Goal: Task Accomplishment & Management: Manage account settings

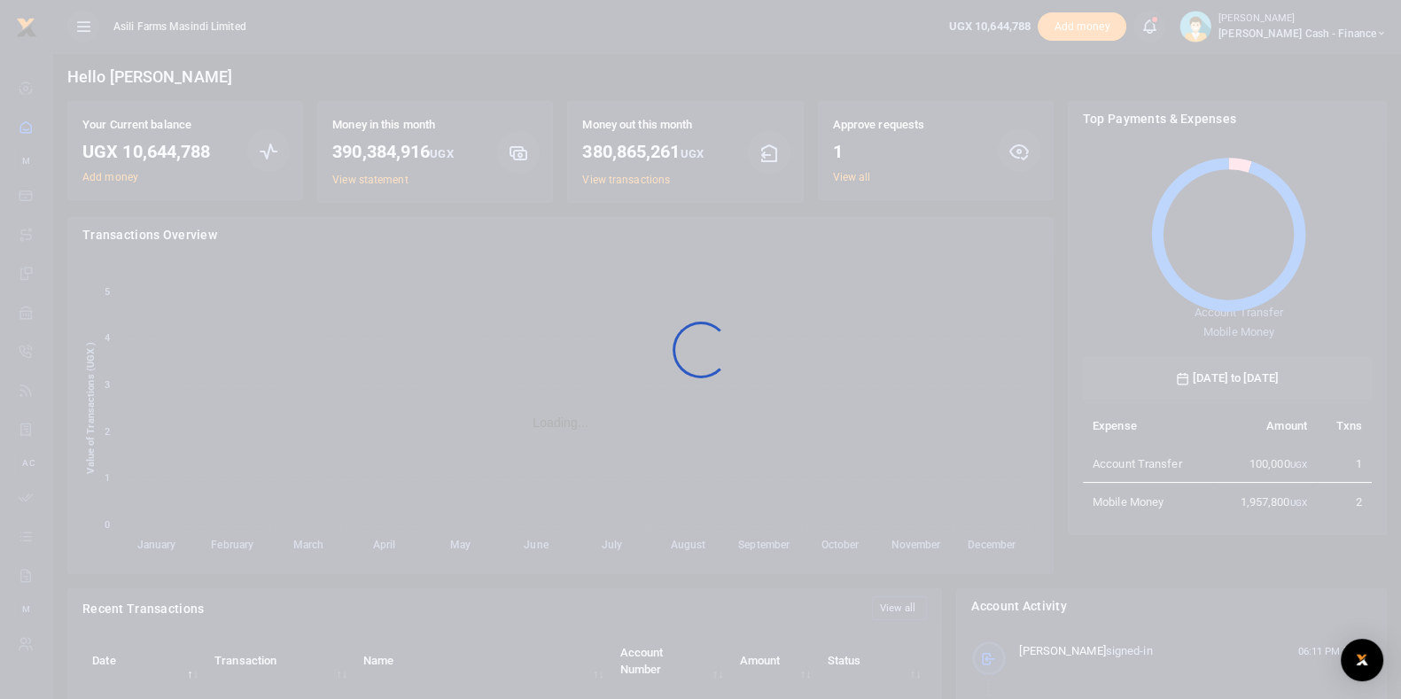
scroll to position [231, 272]
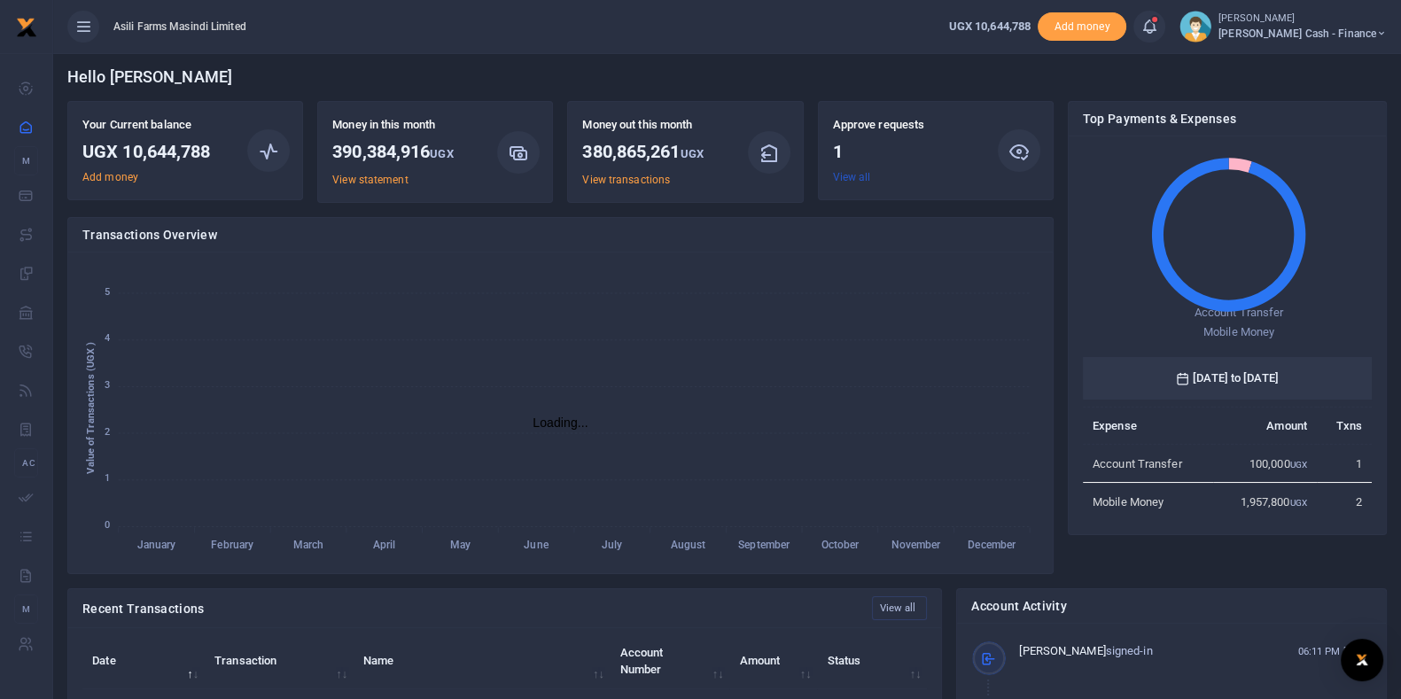
click at [846, 176] on link "View all" at bounding box center [852, 177] width 38 height 12
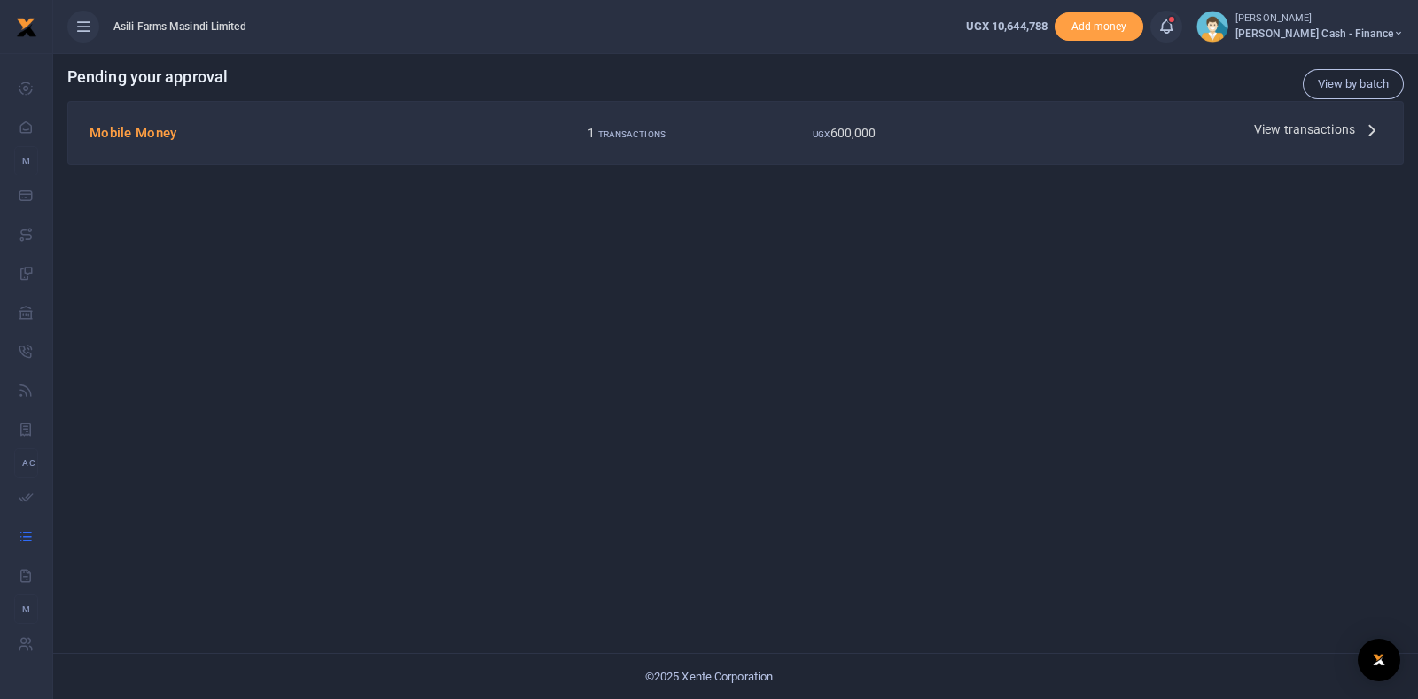
click at [1294, 128] on span "View transactions" at bounding box center [1304, 129] width 101 height 19
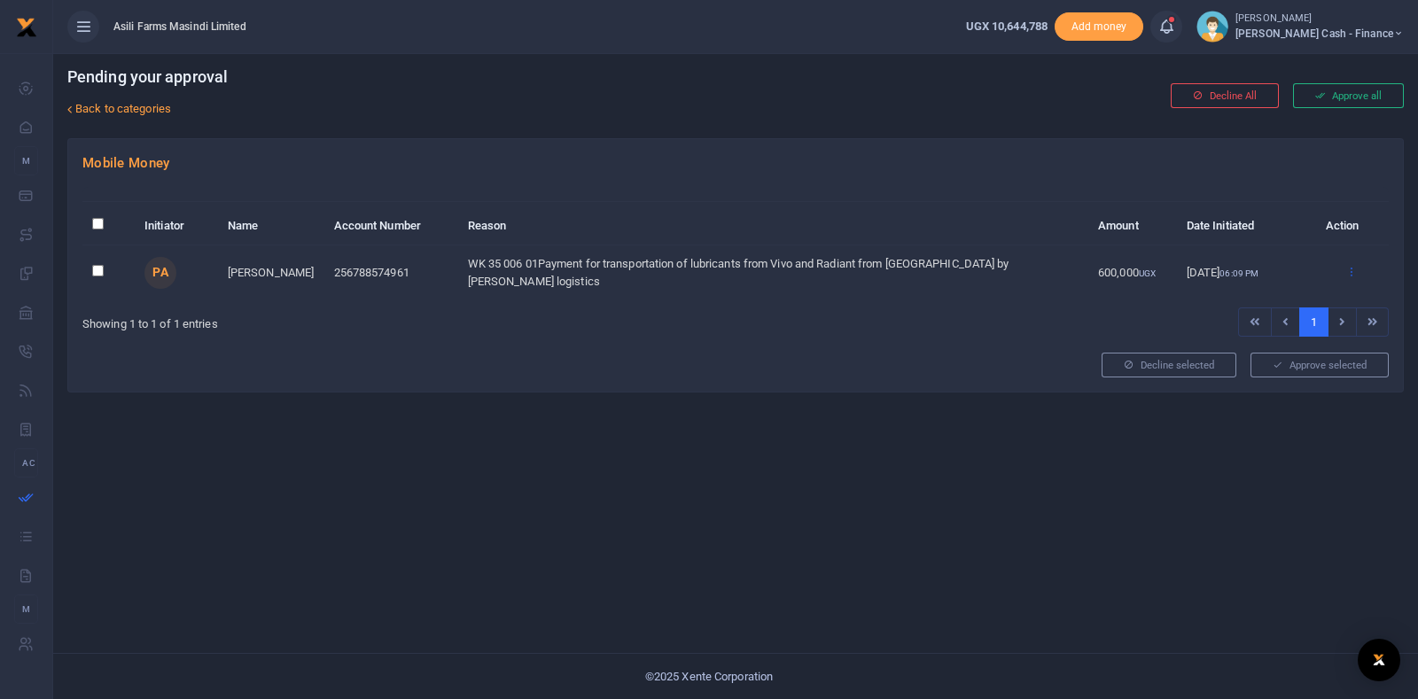
click at [1348, 268] on icon at bounding box center [1351, 271] width 12 height 12
click at [1355, 99] on button "Approve all" at bounding box center [1348, 95] width 111 height 25
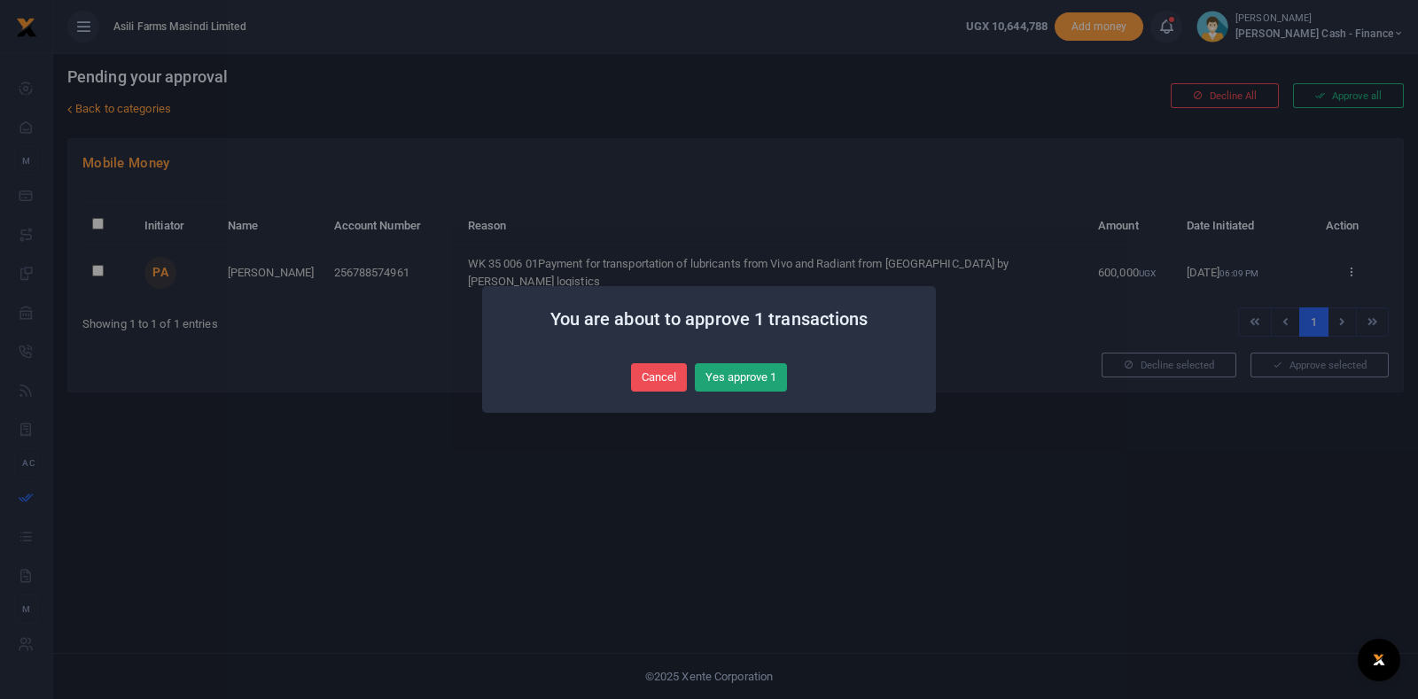
click at [762, 381] on button "Yes approve 1" at bounding box center [741, 377] width 92 height 28
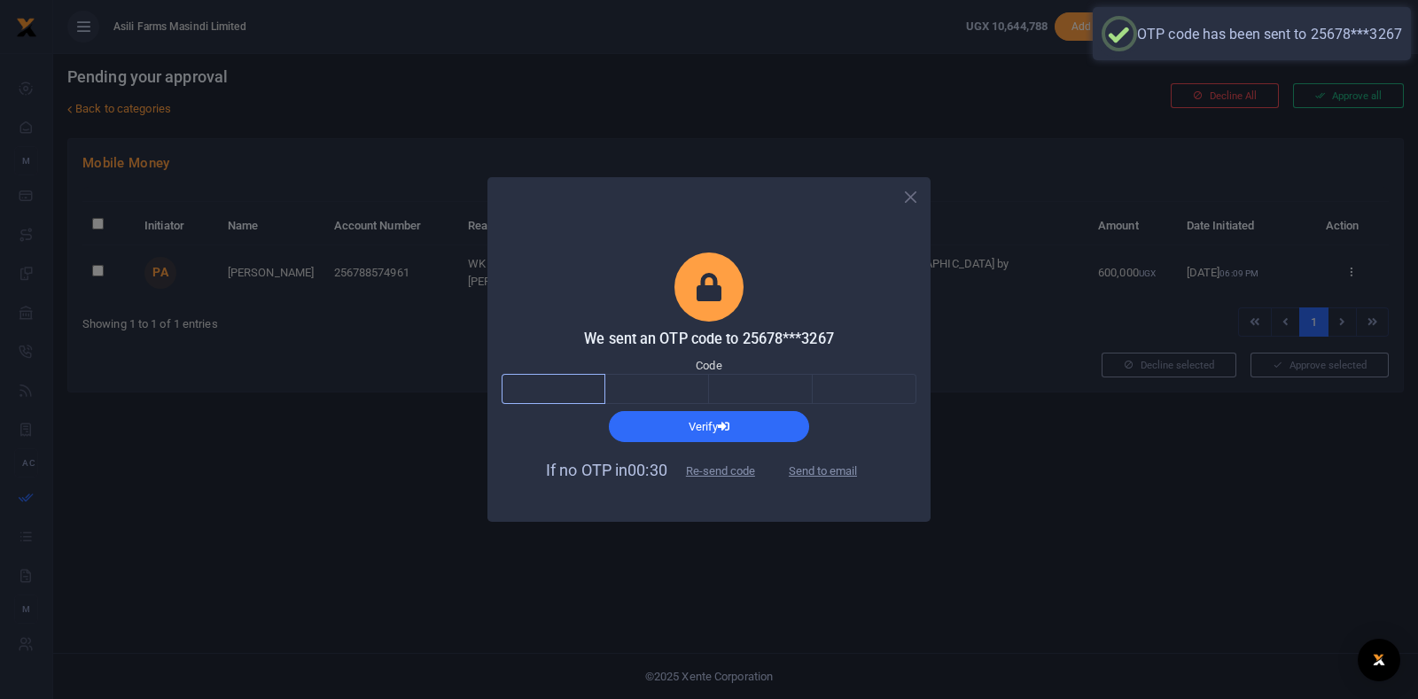
click at [559, 385] on input "text" at bounding box center [554, 389] width 104 height 30
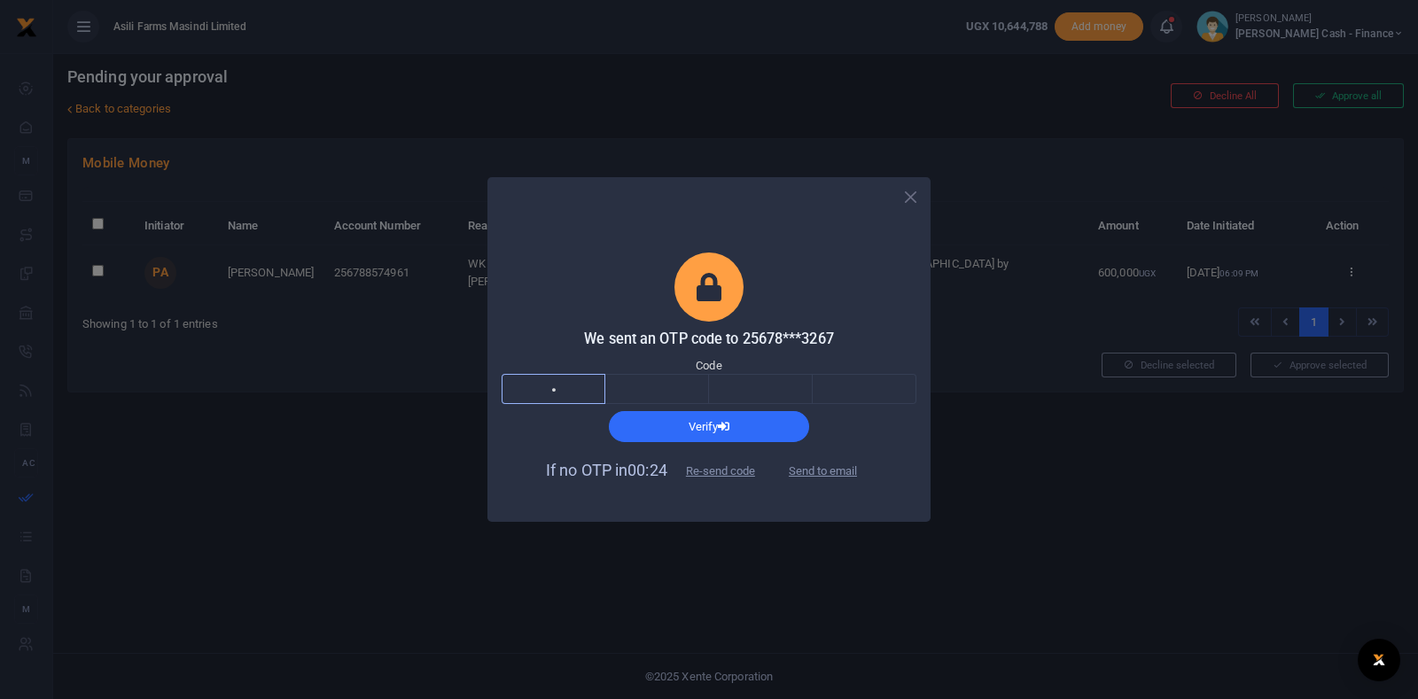
type input "4"
type input "9"
